Goal: Information Seeking & Learning: Learn about a topic

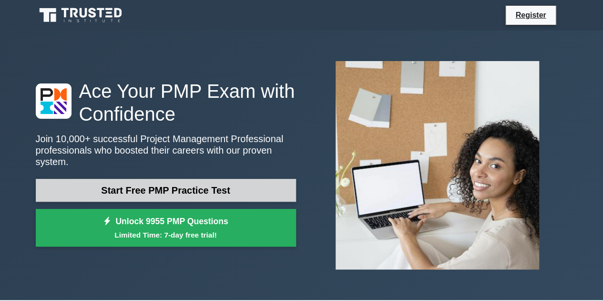
click at [217, 188] on link "Start Free PMP Practice Test" at bounding box center [166, 190] width 260 height 23
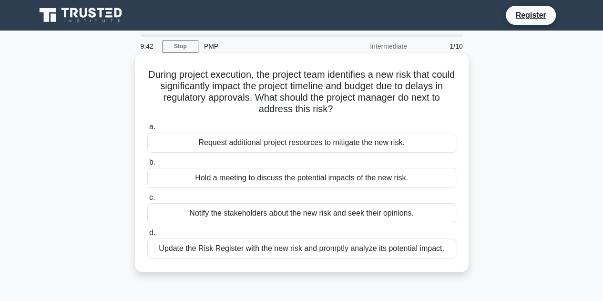
click at [233, 247] on div "Update the Risk Register with the new risk and promptly analyze its potential i…" at bounding box center [301, 248] width 309 height 20
click at [147, 236] on input "d. Update the Risk Register with the new risk and promptly analyze its potentia…" at bounding box center [147, 233] width 0 height 6
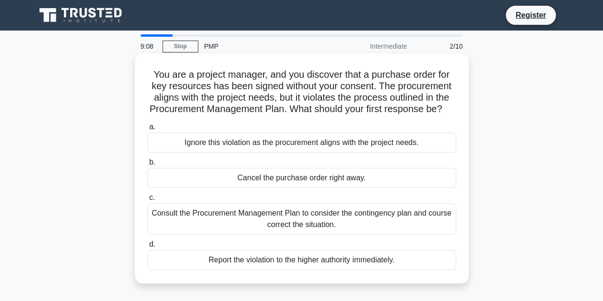
click at [238, 231] on div "Consult the Procurement Management Plan to consider the contingency plan and co…" at bounding box center [301, 218] width 309 height 31
click at [147, 201] on input "c. Consult the Procurement Management Plan to consider the contingency plan and…" at bounding box center [147, 197] width 0 height 6
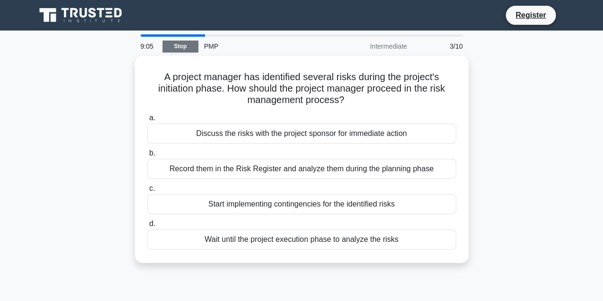
click at [174, 43] on link "Stop" at bounding box center [181, 47] width 36 height 12
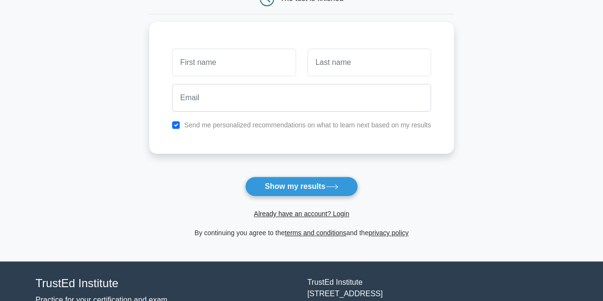
scroll to position [143, 0]
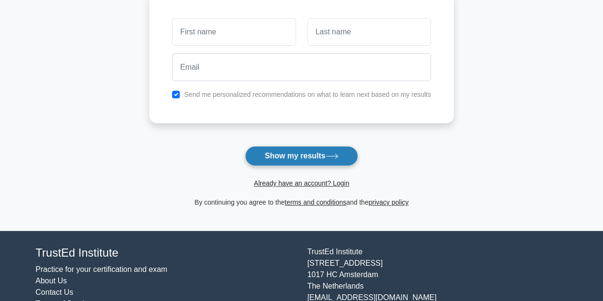
click at [292, 155] on button "Show my results" at bounding box center [301, 156] width 113 height 20
